Goal: Task Accomplishment & Management: Manage account settings

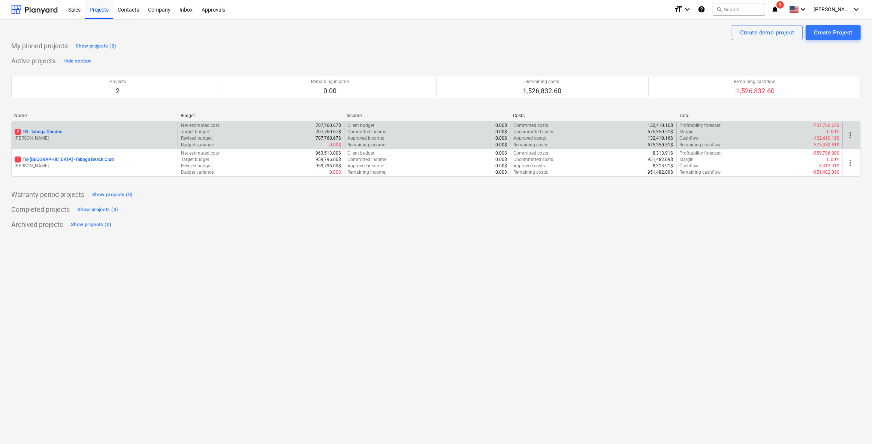
click at [56, 137] on p "[PERSON_NAME]" at bounding box center [95, 138] width 160 height 6
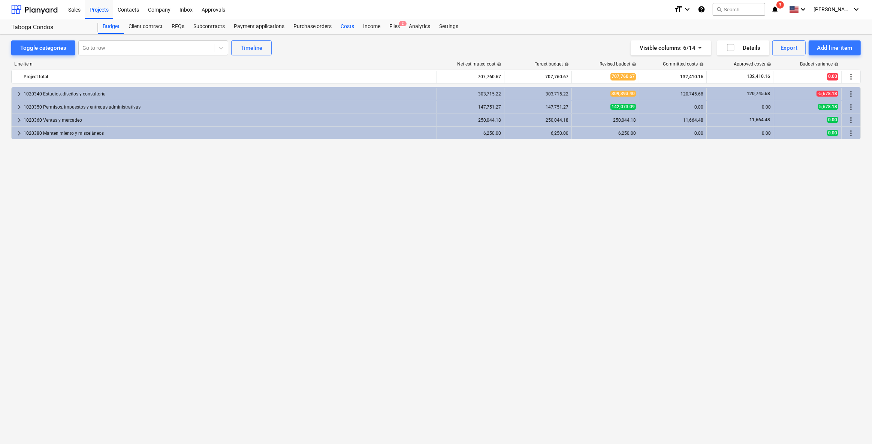
click at [347, 27] on div "Costs" at bounding box center [347, 26] width 22 height 15
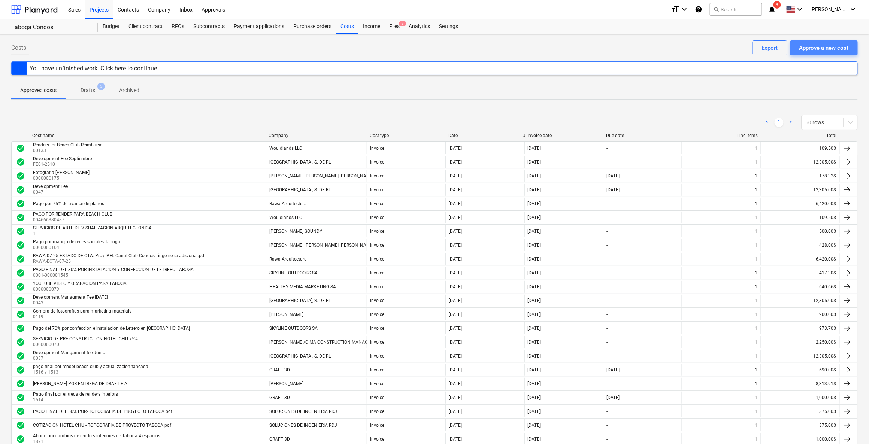
click at [835, 51] on div "Approve a new cost" at bounding box center [823, 48] width 49 height 10
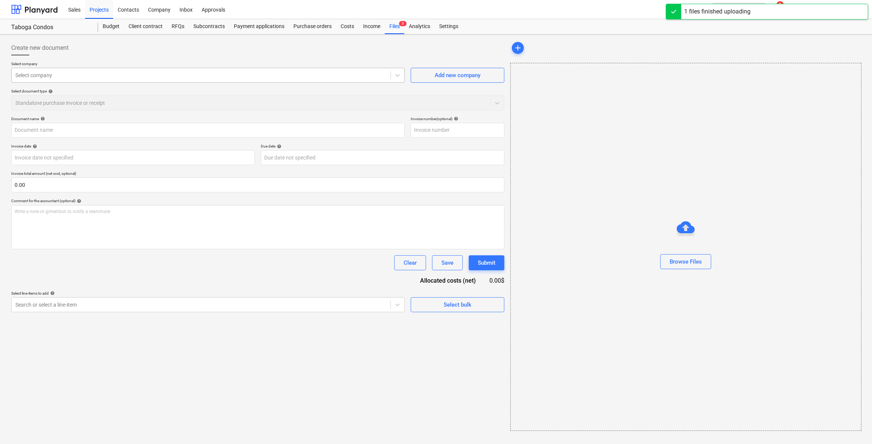
type input "FE-20250000001339548673 HOTEL [PERSON_NAME].pdf"
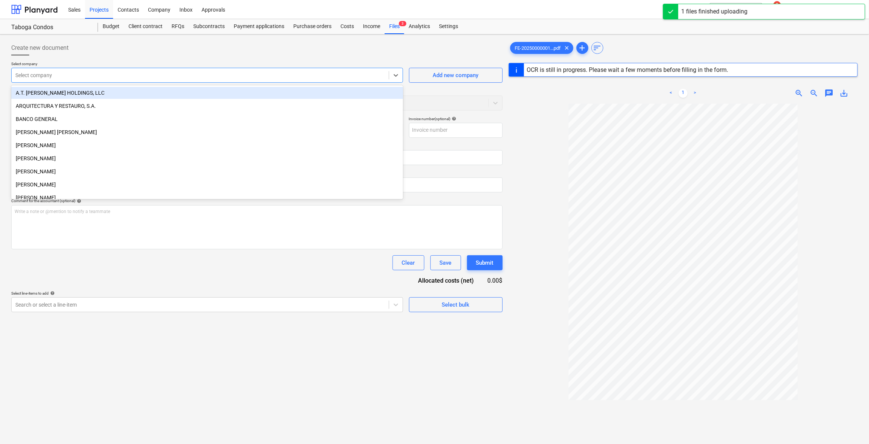
click at [200, 75] on div at bounding box center [200, 75] width 370 height 7
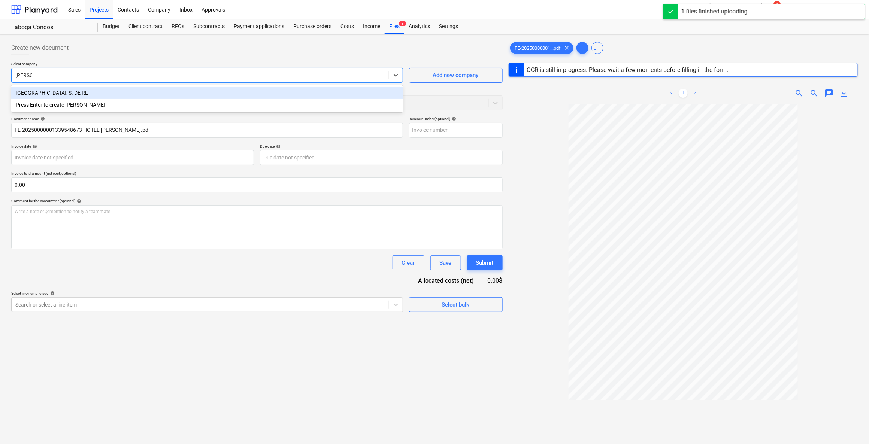
type input "conserv"
click at [176, 97] on div "[GEOGRAPHIC_DATA], S. DE RL" at bounding box center [207, 93] width 392 height 12
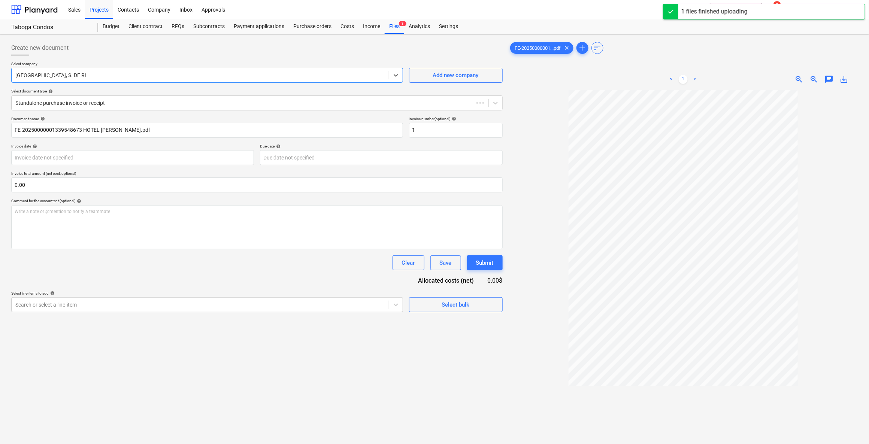
type input "1"
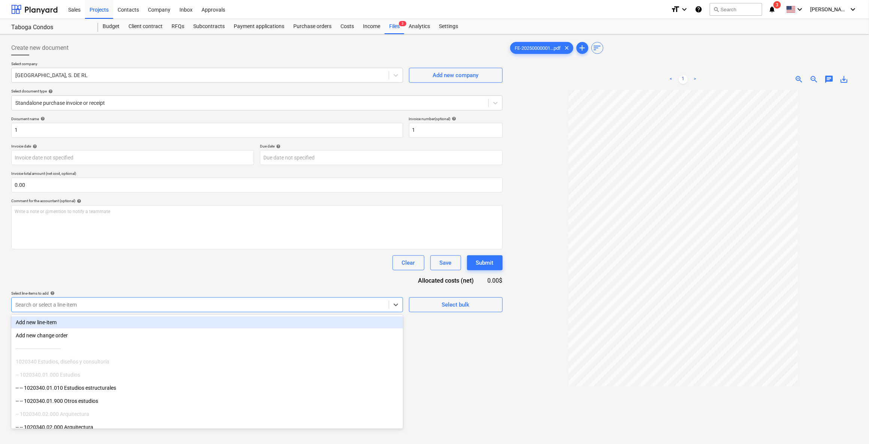
click at [118, 303] on div at bounding box center [200, 304] width 370 height 7
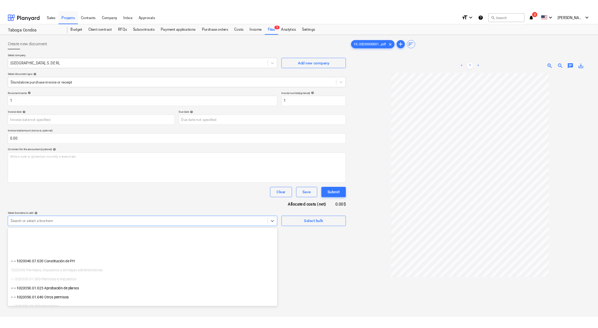
scroll to position [204, 0]
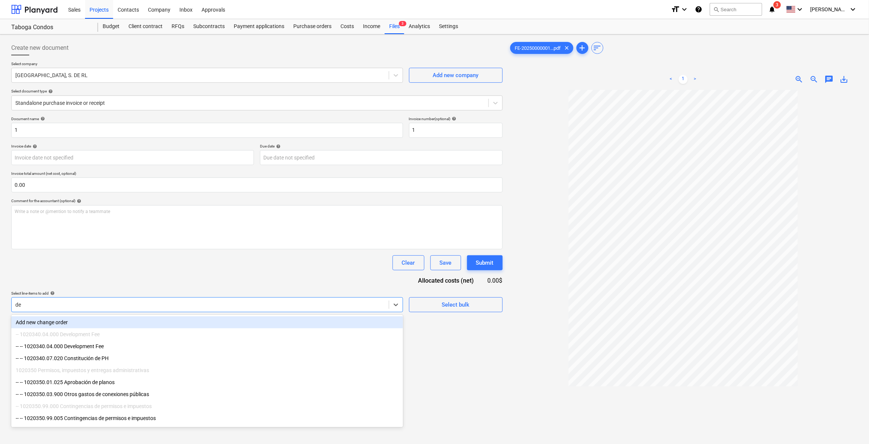
type input "dev"
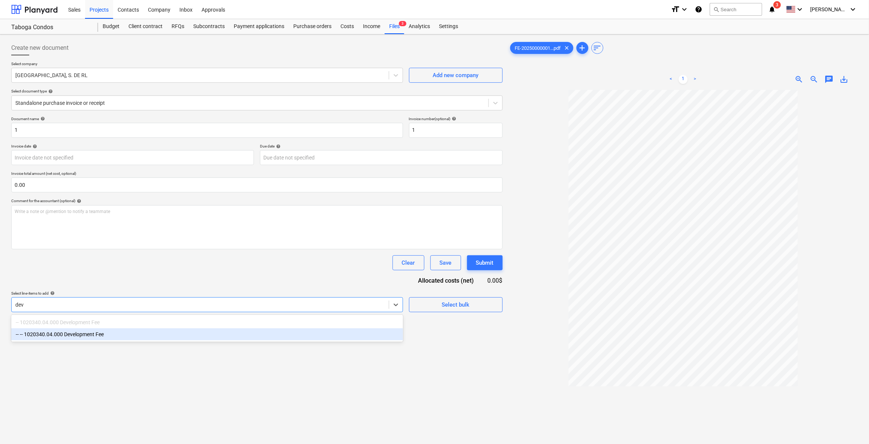
click at [111, 335] on div "-- -- 1020340.04.000 Development Fee" at bounding box center [207, 334] width 392 height 12
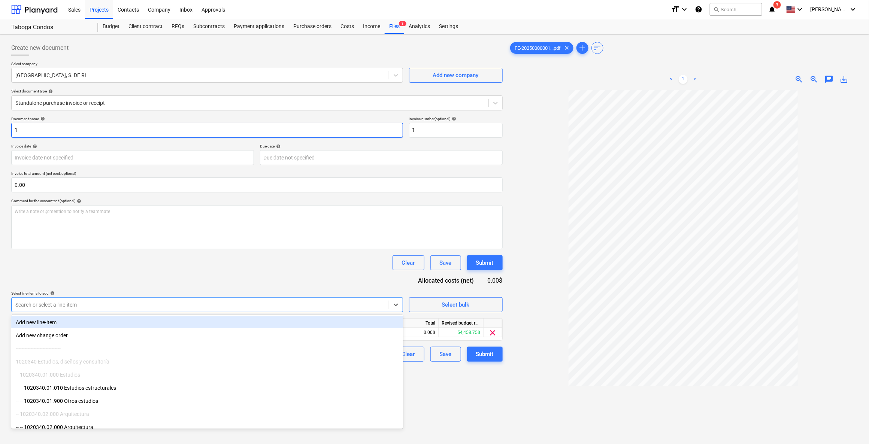
click at [103, 123] on input "1" at bounding box center [207, 130] width 392 height 15
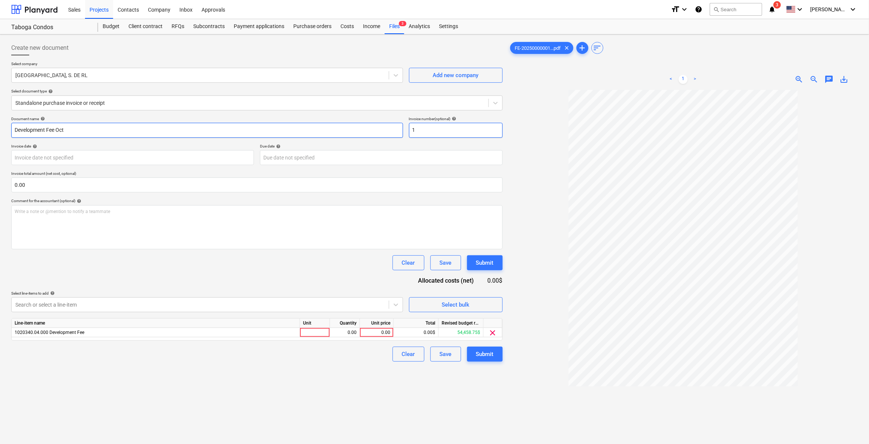
type input "Development Fee Oct"
click at [464, 133] on input "1" at bounding box center [456, 130] width 94 height 15
type input "FE01-0321"
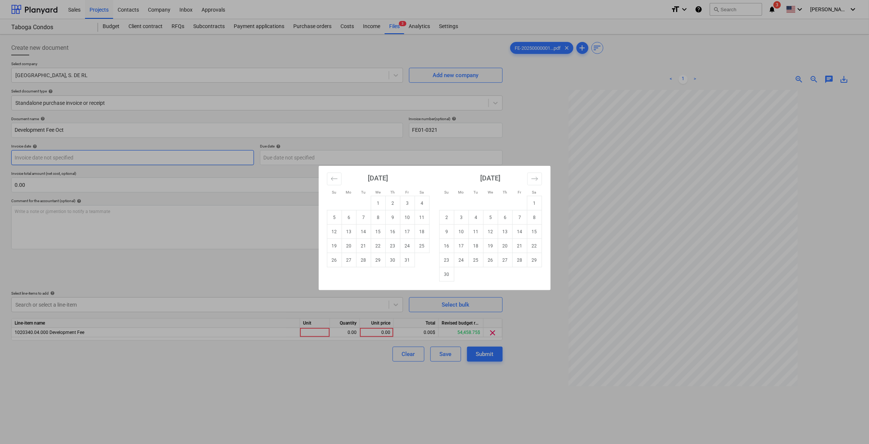
click at [118, 157] on body "Sales Projects Contacts Company Inbox Approvals format_size keyboard_arrow_down…" at bounding box center [434, 222] width 869 height 444
click at [410, 203] on td "3" at bounding box center [407, 203] width 15 height 14
type input "[DATE]"
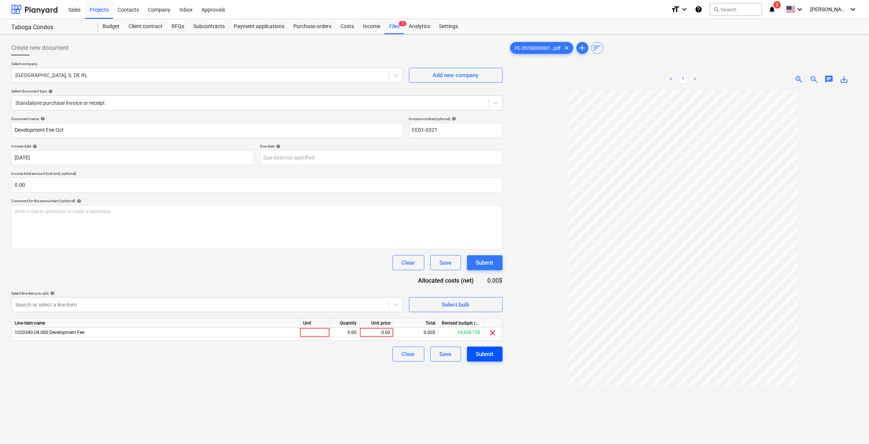
click at [484, 357] on div "Submit" at bounding box center [485, 354] width 18 height 10
click at [385, 332] on div "0.00" at bounding box center [376, 332] width 27 height 9
type input "12305"
click at [376, 350] on div "Clear Save Submit" at bounding box center [256, 354] width 491 height 15
click at [499, 352] on button "Submit" at bounding box center [485, 354] width 36 height 15
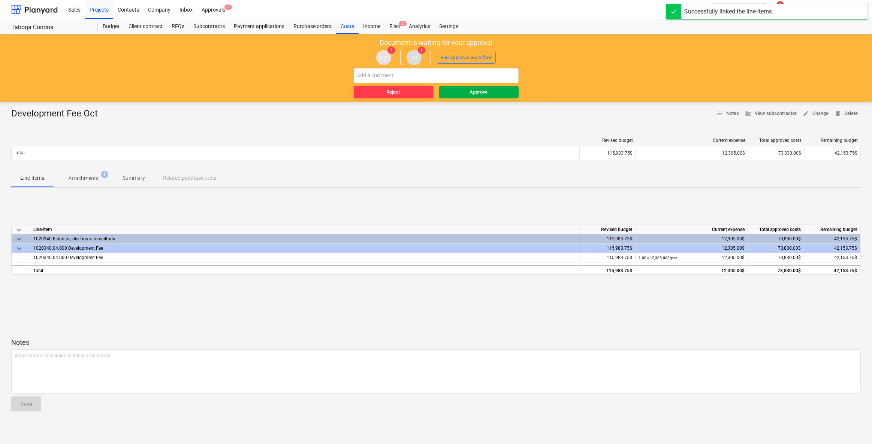
click at [502, 92] on span "Approve" at bounding box center [478, 92] width 73 height 9
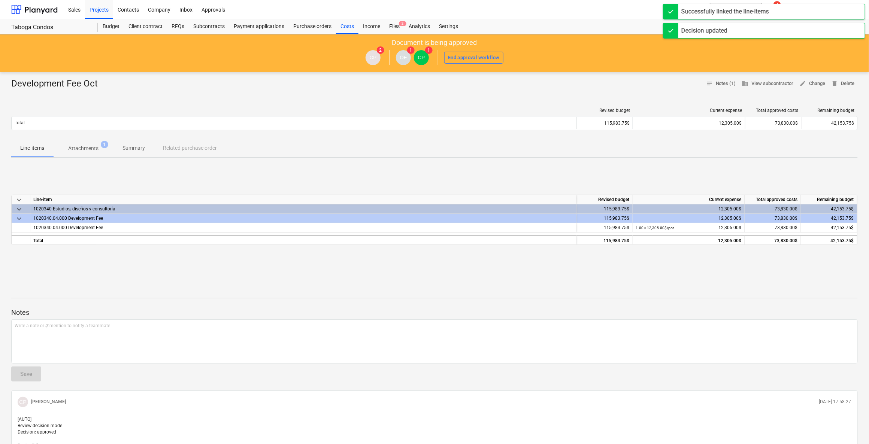
drag, startPoint x: 346, startPoint y: 27, endPoint x: 435, endPoint y: 16, distance: 89.0
click at [347, 27] on div "Costs" at bounding box center [347, 26] width 22 height 15
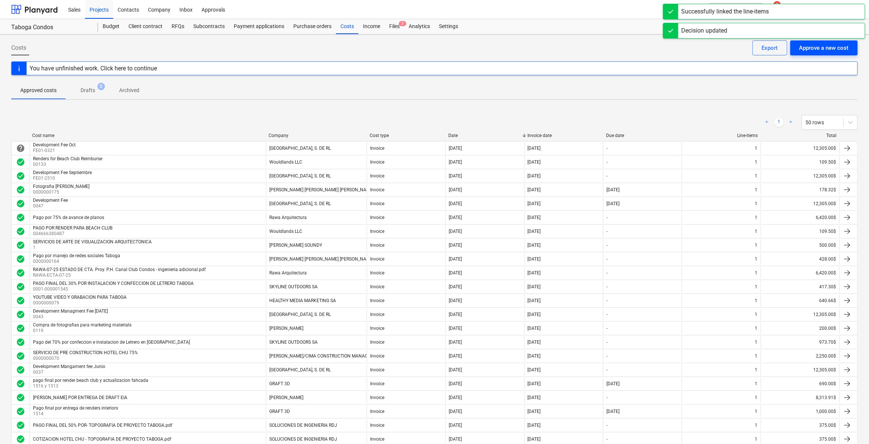
click at [819, 46] on div "Approve a new cost" at bounding box center [823, 48] width 49 height 10
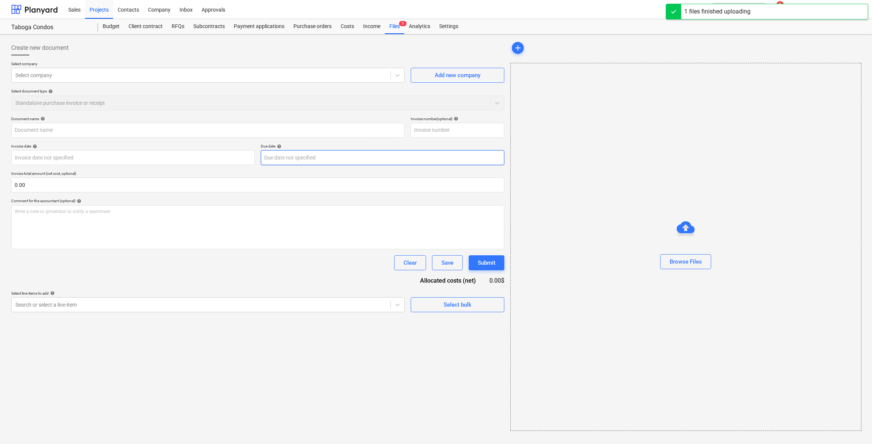
type input "RAWA-59-25 ESTADO DE CTA. Proy. P.H. Canal Club Condos Abono 5 de 6.pdf"
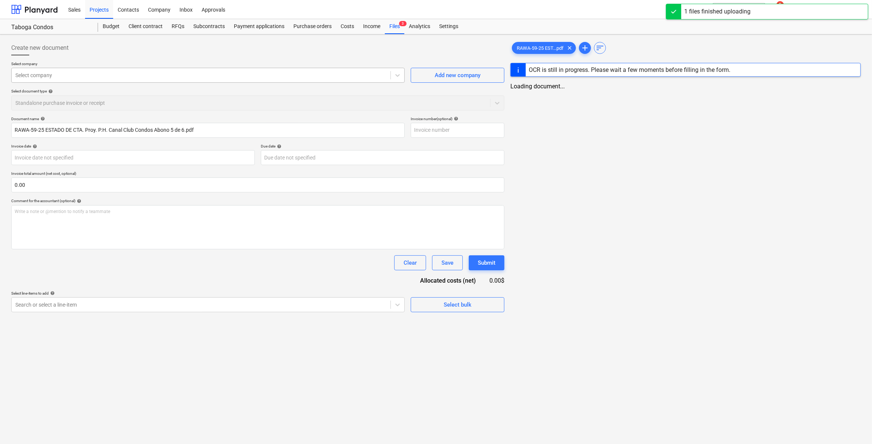
click at [148, 76] on div at bounding box center [200, 75] width 371 height 7
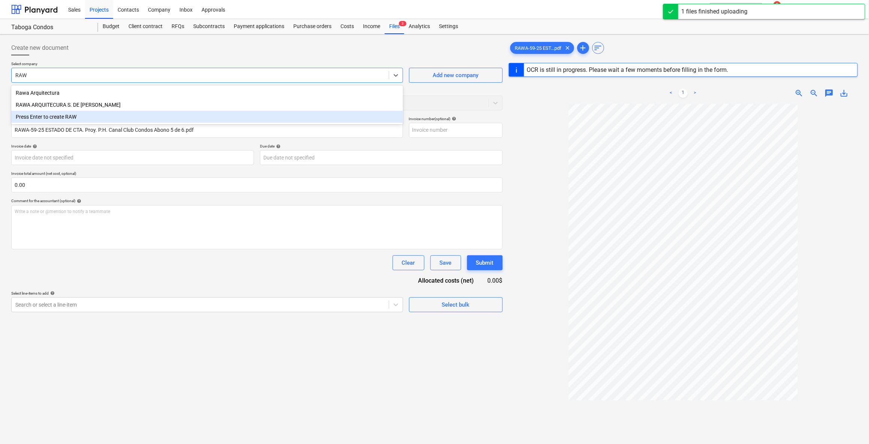
type input "RAWA"
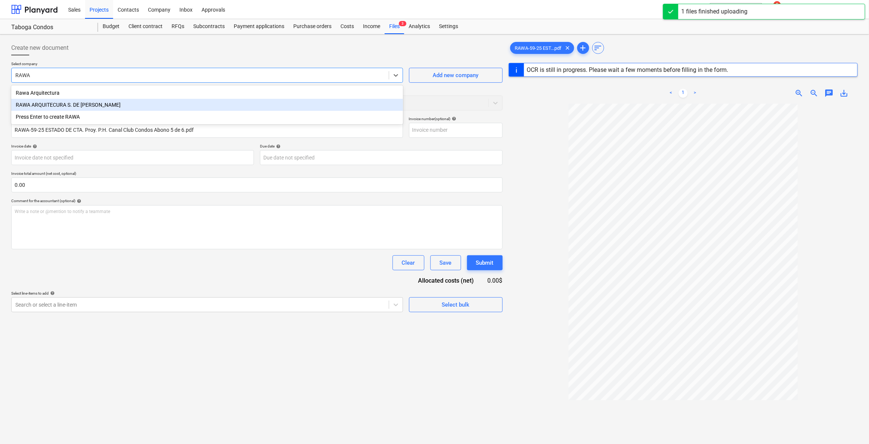
click at [70, 103] on div "RAWA ARQUITECURA S. DE [PERSON_NAME]" at bounding box center [207, 105] width 392 height 12
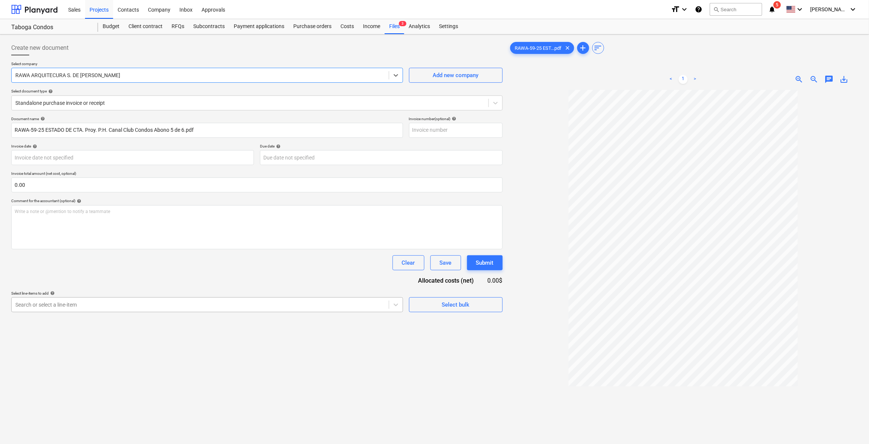
click at [176, 300] on div "Search or select a line-item" at bounding box center [200, 305] width 377 height 10
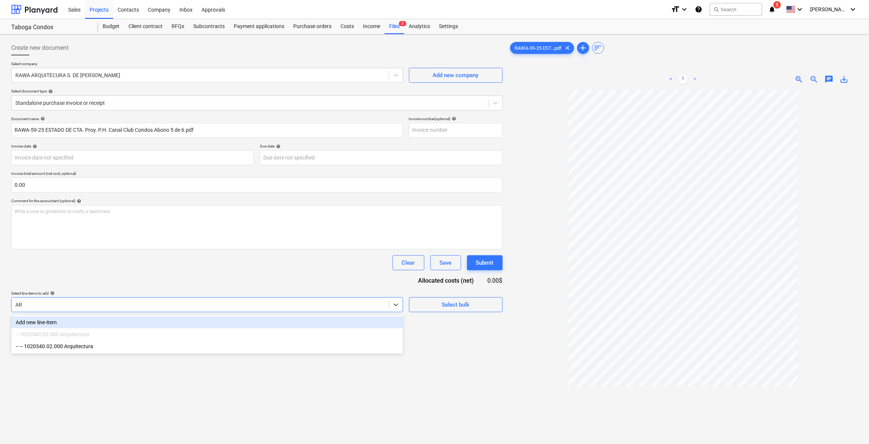
type input "ARQ"
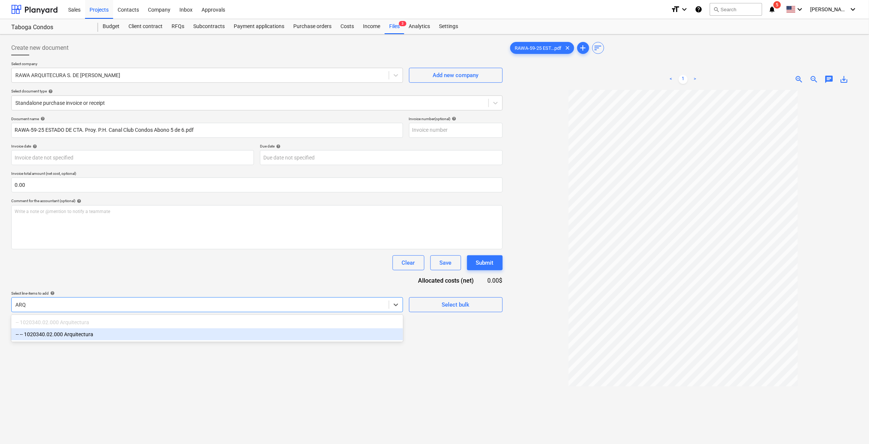
click at [81, 335] on div "-- -- 1020340.02.000 Arquitectura" at bounding box center [207, 334] width 392 height 12
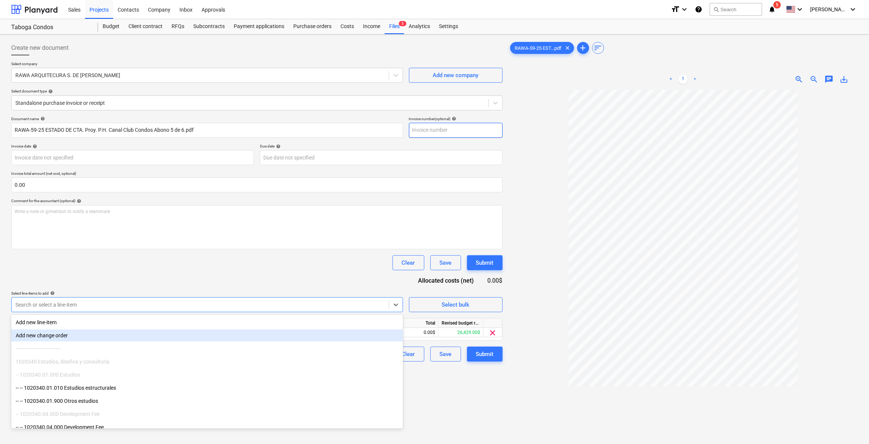
click at [428, 124] on input "text" at bounding box center [456, 130] width 94 height 15
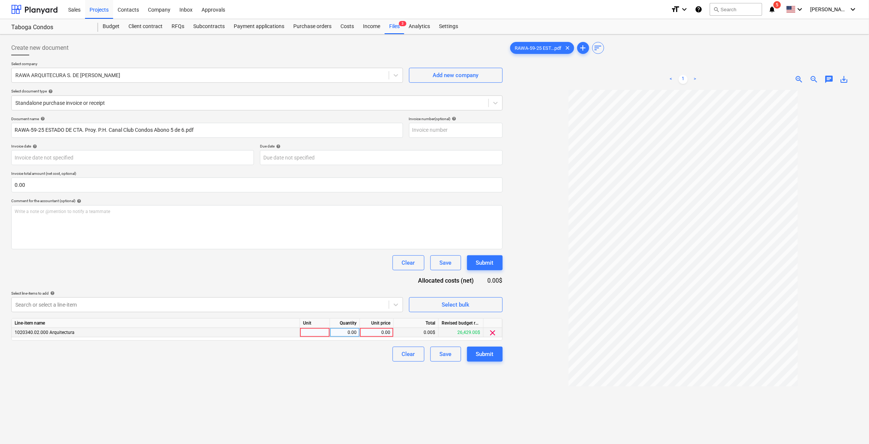
click at [388, 333] on div "0.00" at bounding box center [376, 332] width 27 height 9
type input "10700"
click at [373, 336] on input "10700" at bounding box center [376, 332] width 33 height 9
click at [379, 367] on div "Create new document Select company RAWA ARQUITECURA S. DE [PERSON_NAME] Add new…" at bounding box center [256, 276] width 497 height 479
click at [486, 356] on div "Submit" at bounding box center [485, 354] width 18 height 10
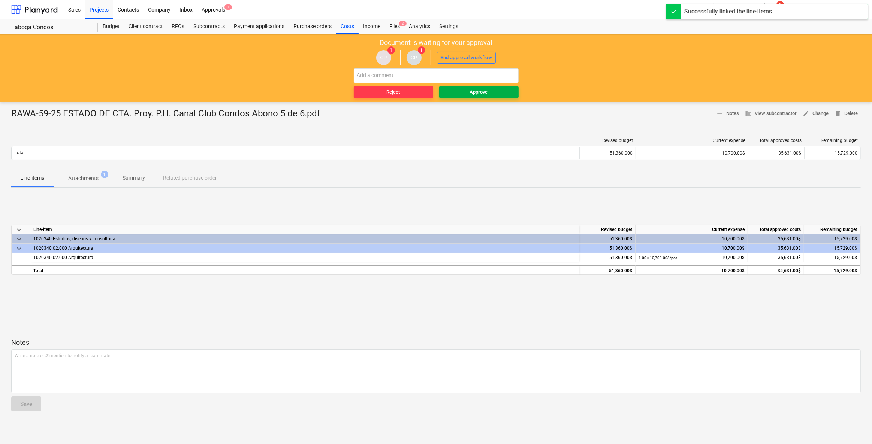
click at [491, 96] on button "Approve" at bounding box center [478, 92] width 79 height 12
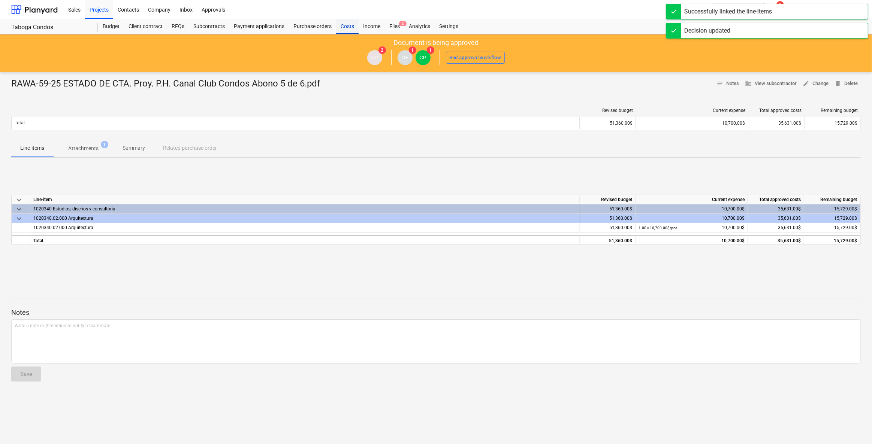
click at [351, 26] on div "Costs" at bounding box center [347, 26] width 22 height 15
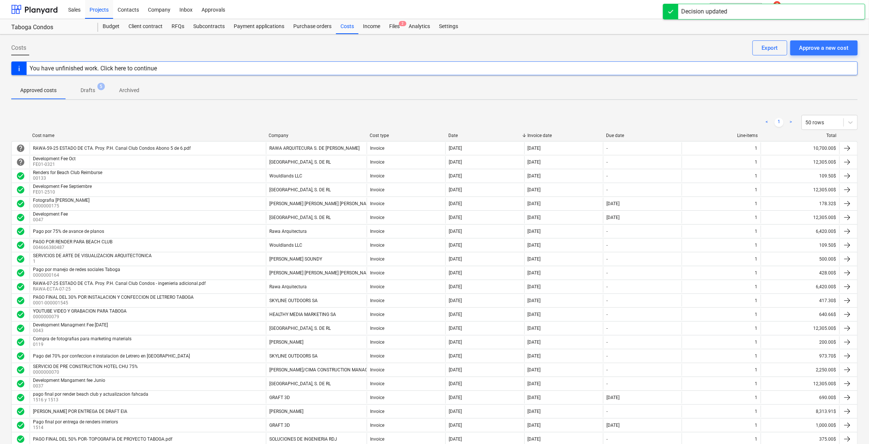
click at [794, 3] on div "Decision updated" at bounding box center [764, 7] width 210 height 15
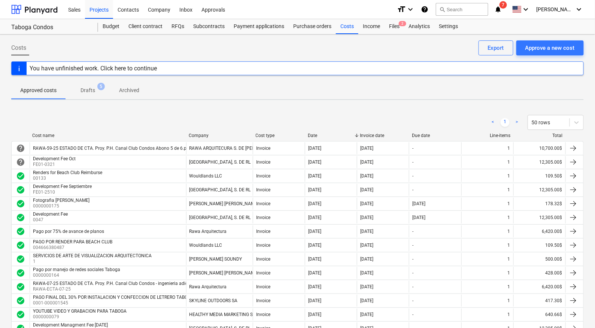
click at [502, 7] on icon "notifications" at bounding box center [497, 9] width 7 height 9
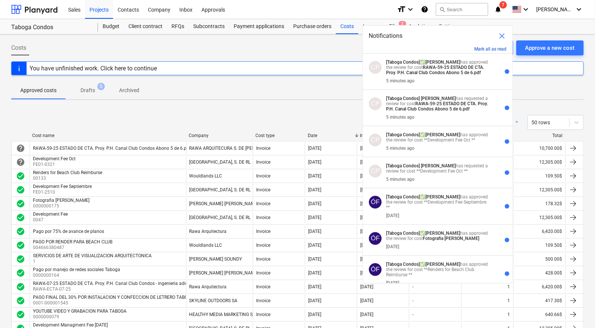
click at [498, 47] on button "Mark all as read" at bounding box center [491, 48] width 32 height 5
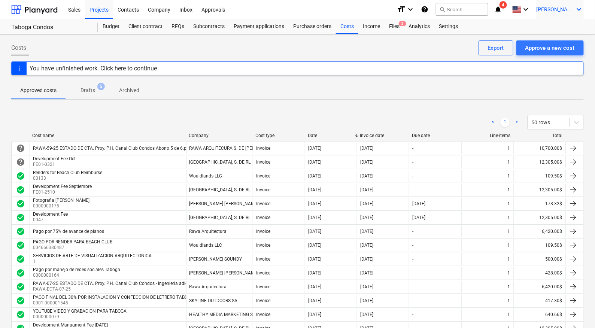
click at [560, 3] on div "[PERSON_NAME] keyboard_arrow_down" at bounding box center [560, 9] width 47 height 19
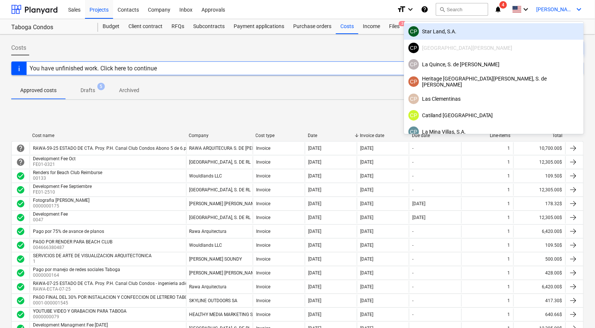
click at [525, 27] on div "CP Star Land, S.A." at bounding box center [494, 31] width 171 height 10
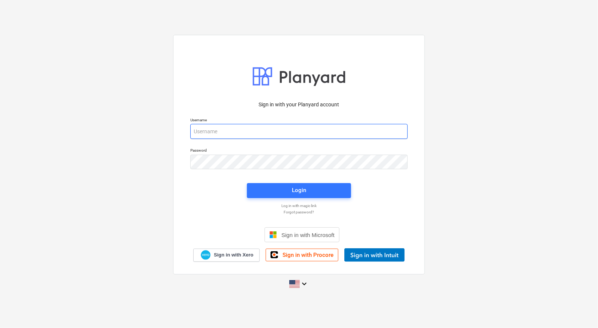
type input "[PERSON_NAME][EMAIL_ADDRESS][DOMAIN_NAME]"
